Goal: Information Seeking & Learning: Understand process/instructions

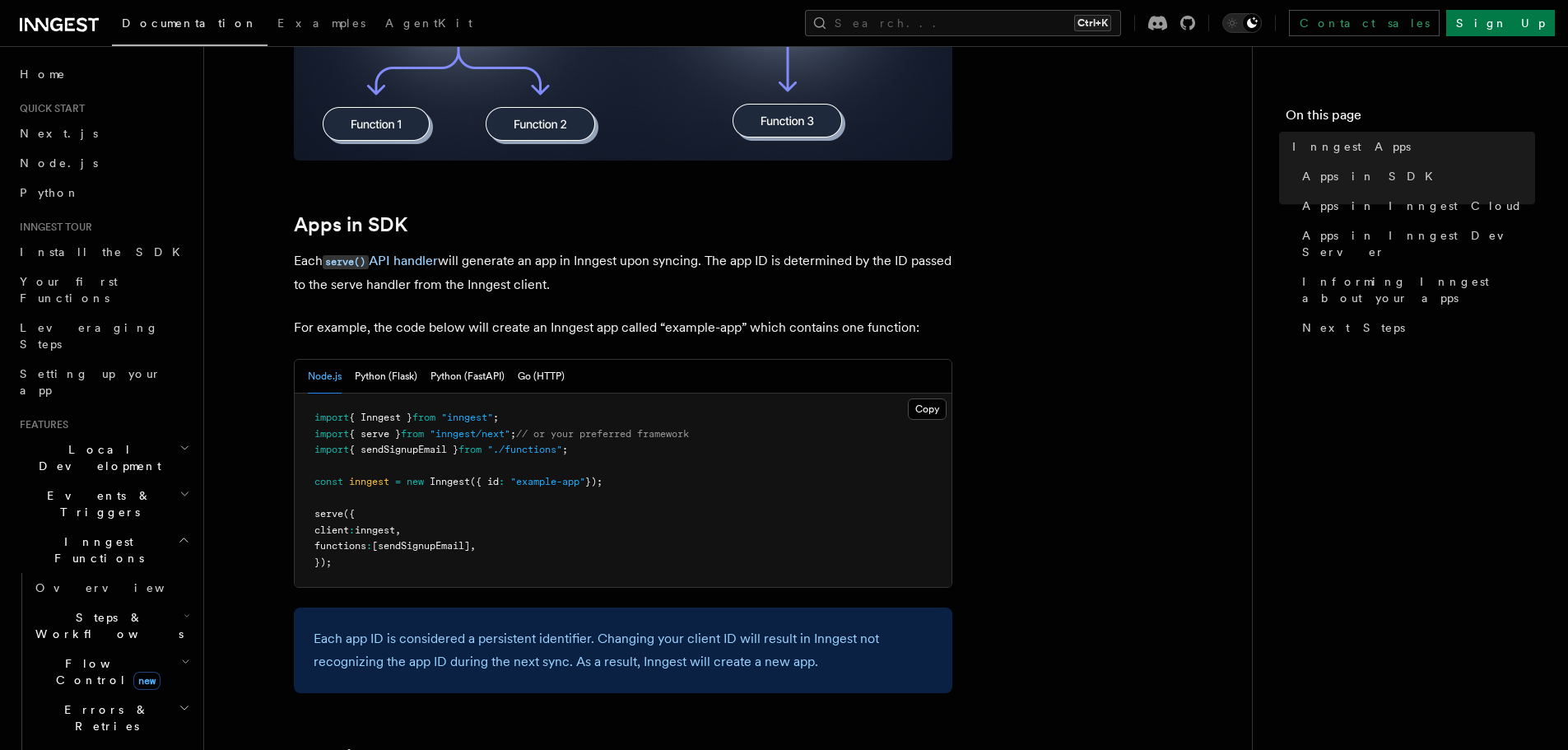
scroll to position [692, 0]
click at [390, 375] on button "Python (Flask)" at bounding box center [386, 376] width 62 height 34
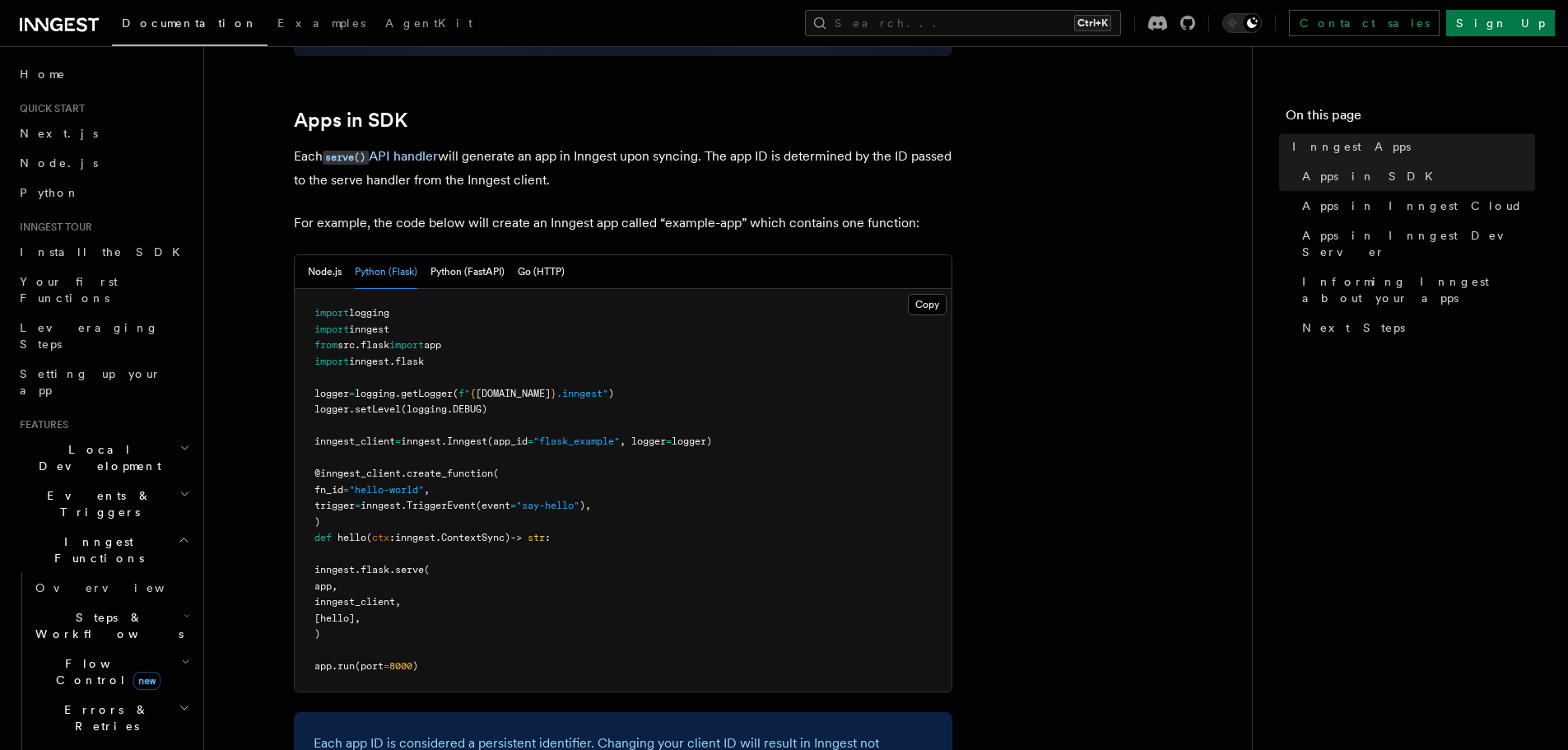
scroll to position [835, 0]
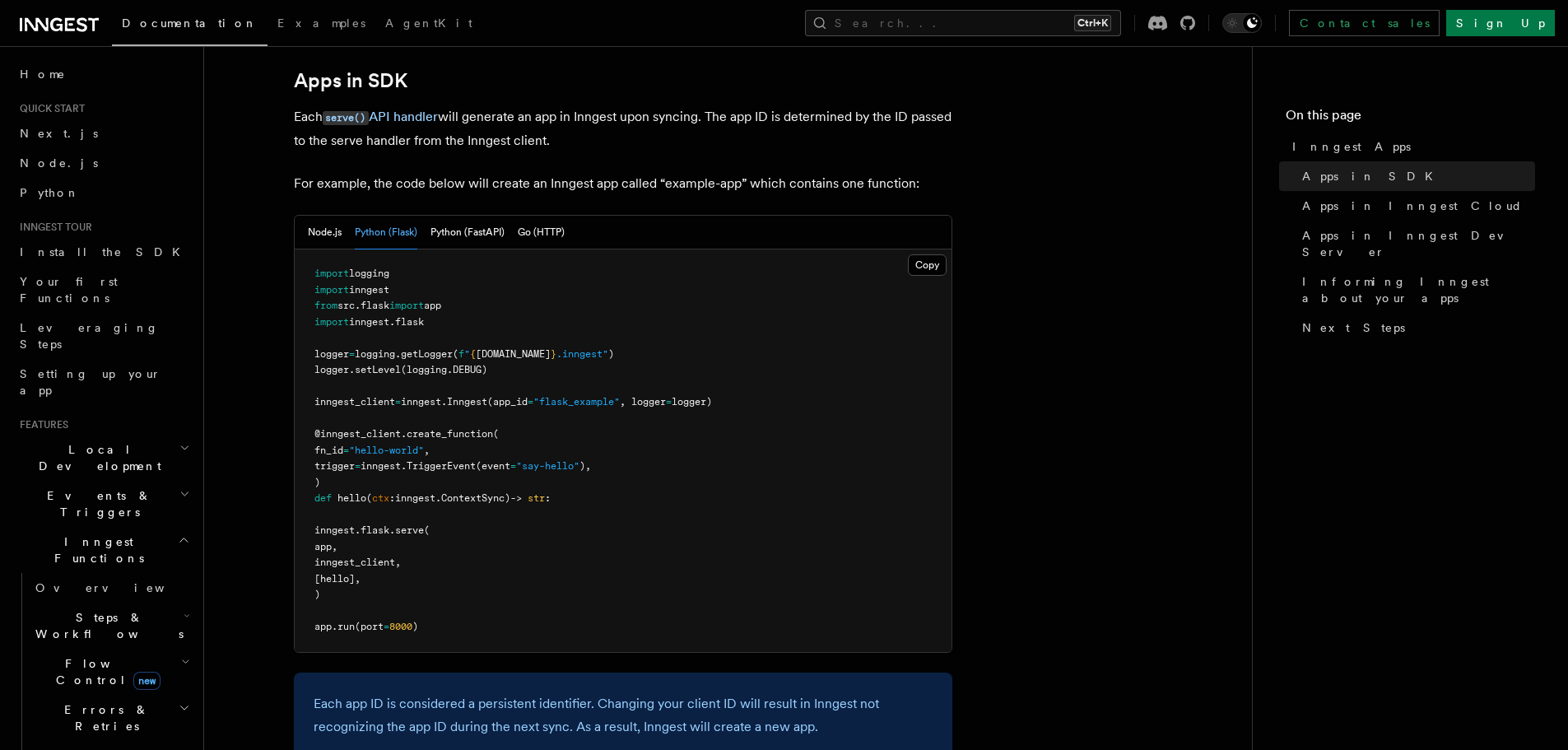
click at [434, 462] on span "TriggerEvent" at bounding box center [441, 465] width 69 height 12
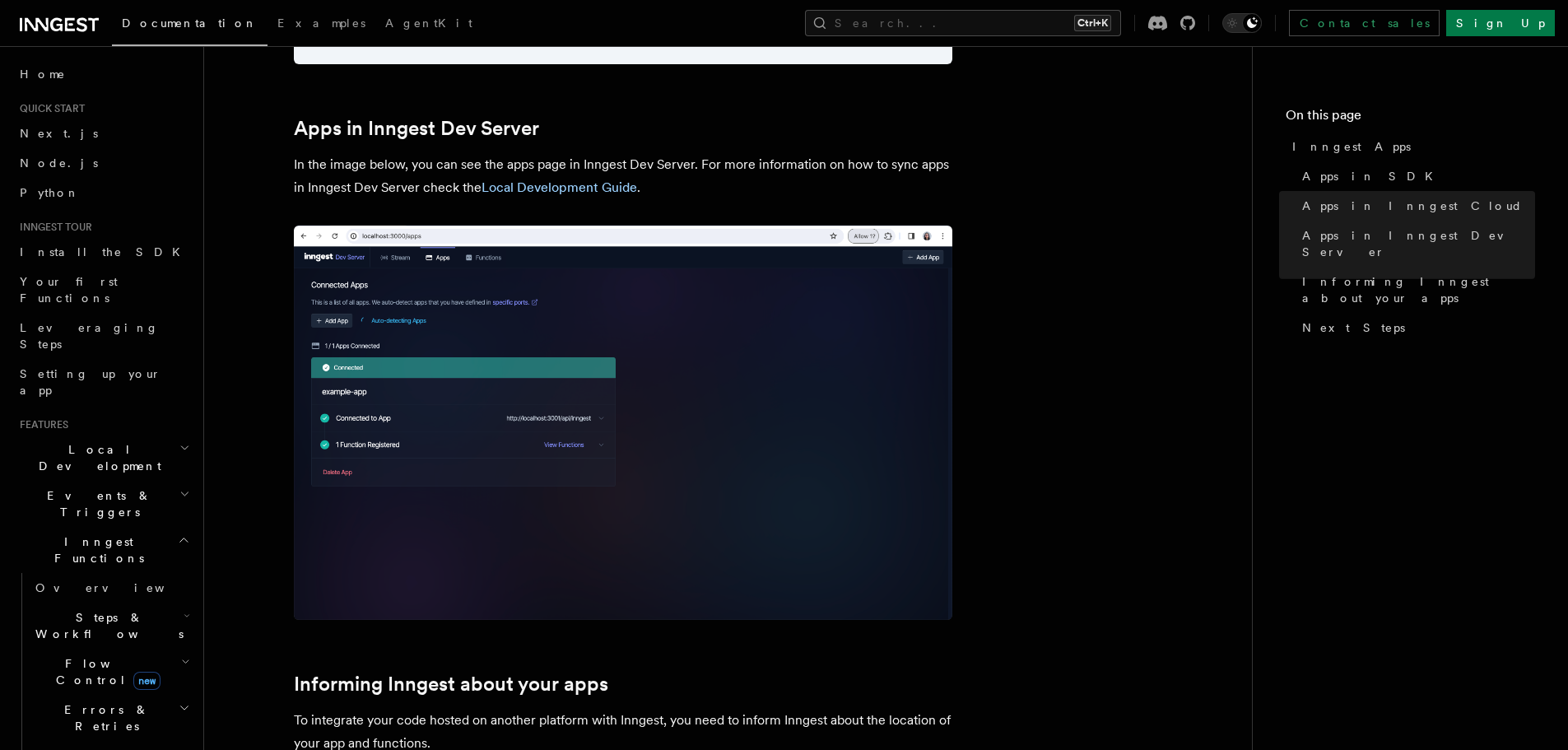
scroll to position [2085, 0]
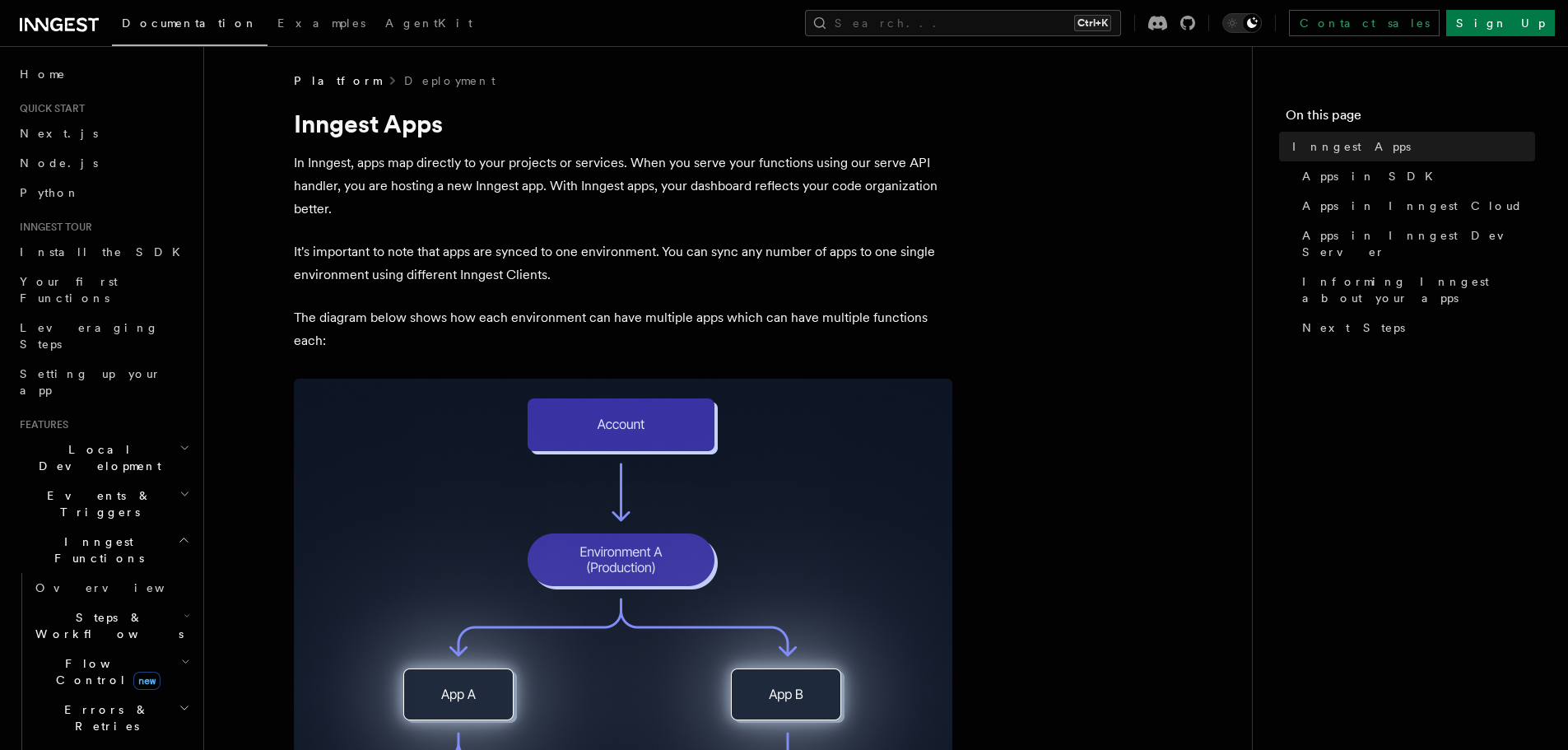
click at [52, 16] on icon at bounding box center [59, 25] width 79 height 20
